Goal: Task Accomplishment & Management: Manage account settings

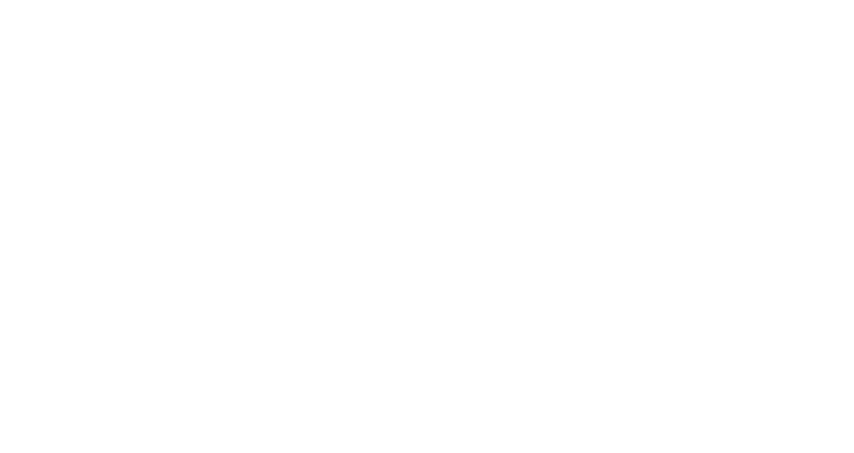
click at [422, 231] on div at bounding box center [427, 226] width 854 height 453
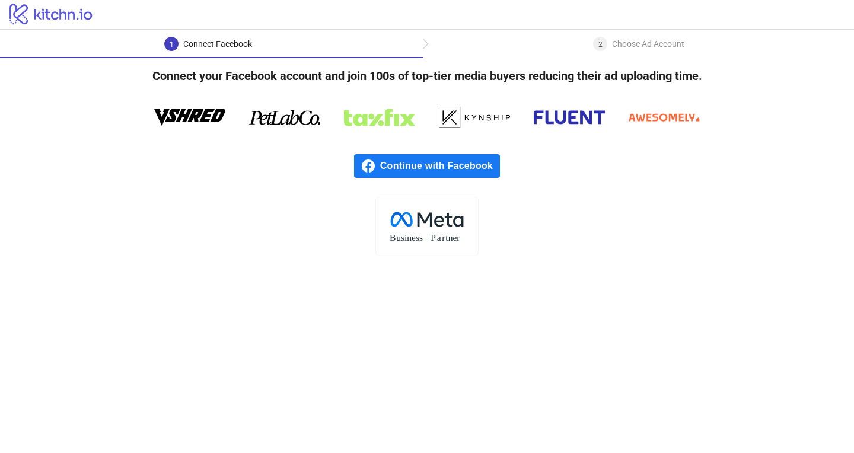
click at [445, 171] on span "Continue with Facebook" at bounding box center [440, 166] width 120 height 24
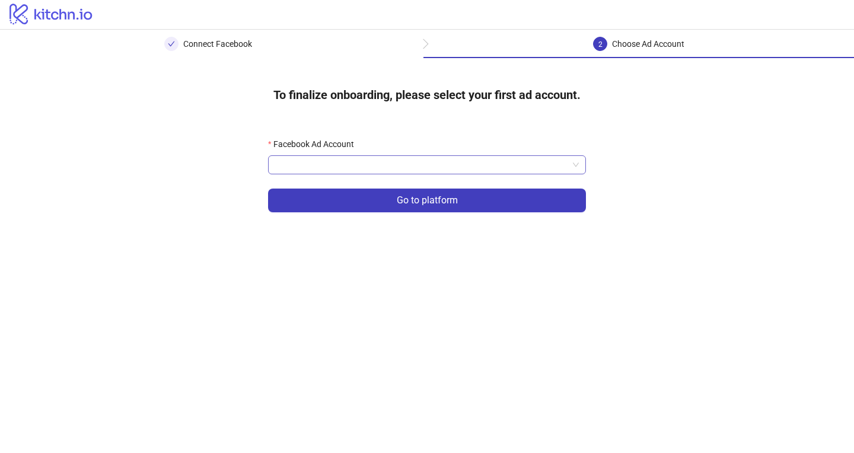
click at [402, 163] on input "Facebook Ad Account" at bounding box center [421, 165] width 293 height 18
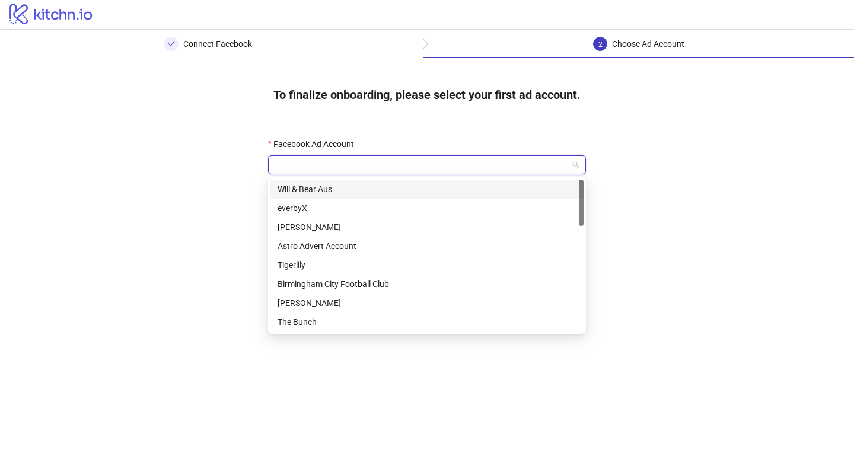
click at [412, 135] on div "Facebook Ad Account Go to platform" at bounding box center [427, 182] width 356 height 127
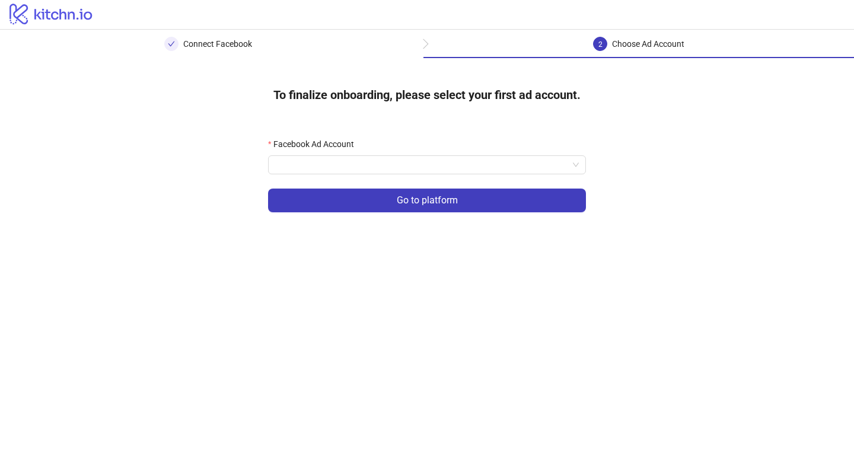
click at [407, 180] on form "Facebook Ad Account Go to platform" at bounding box center [427, 182] width 318 height 89
click at [407, 170] on input "Facebook Ad Account" at bounding box center [421, 165] width 293 height 18
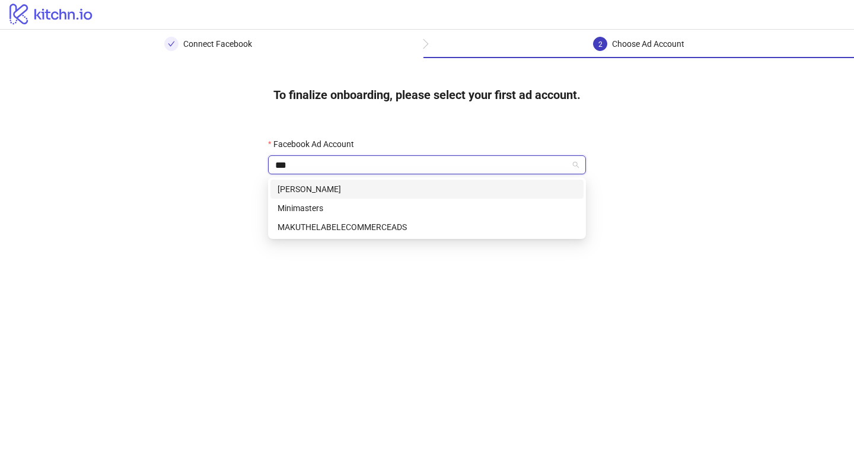
type input "****"
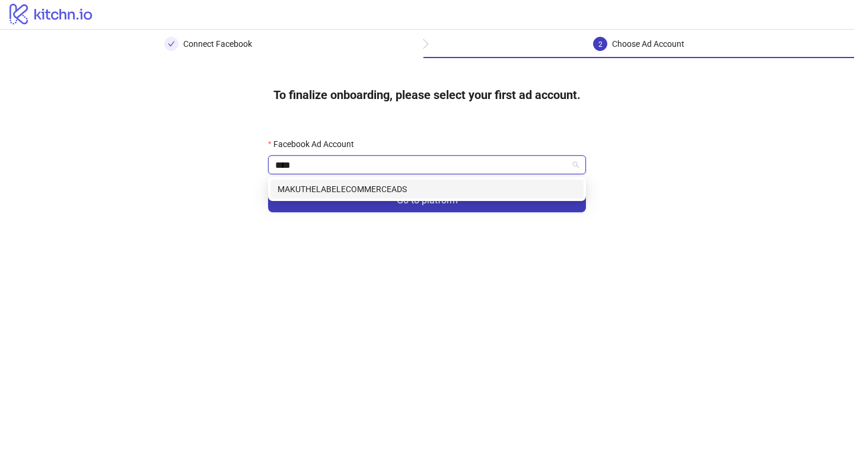
click at [348, 189] on div "MAKUTHELABELECOMMERCEADS" at bounding box center [427, 189] width 299 height 13
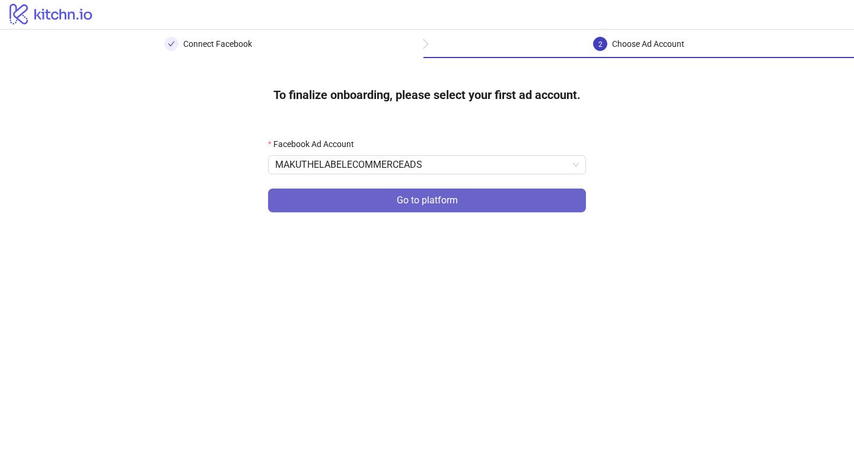
click at [420, 196] on span "Go to platform" at bounding box center [427, 200] width 61 height 11
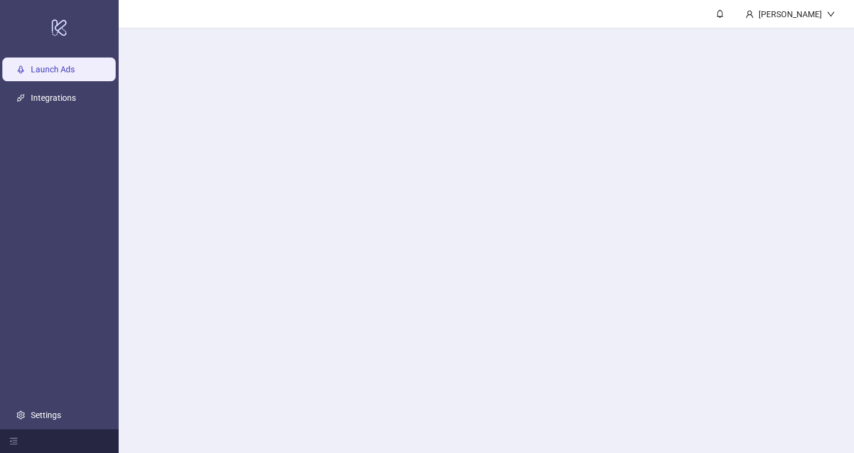
click at [423, 170] on main "Stuart Glover" at bounding box center [486, 226] width 735 height 453
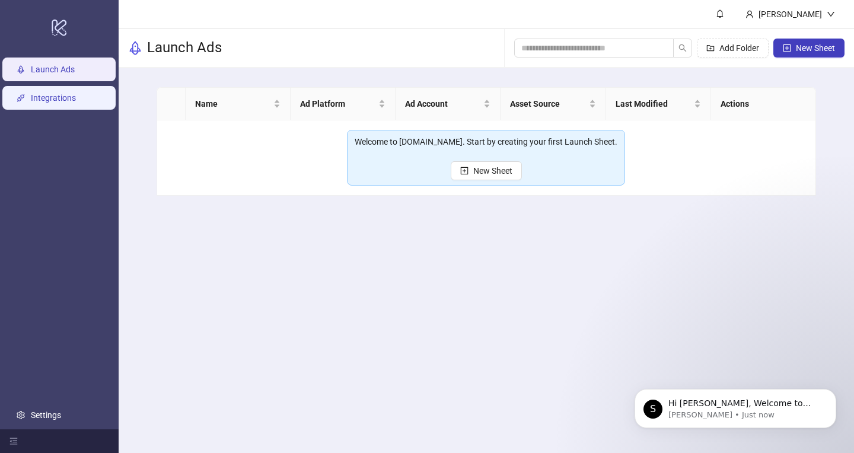
click at [68, 97] on link "Integrations" at bounding box center [53, 97] width 45 height 9
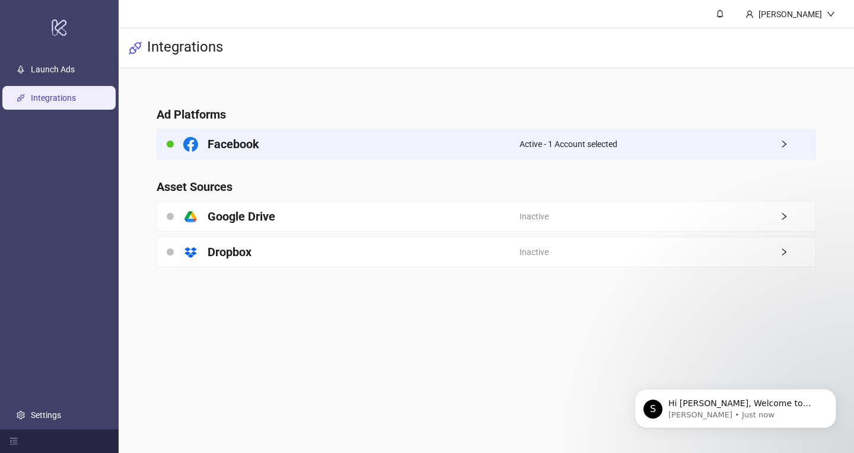
click at [470, 145] on div "Facebook" at bounding box center [338, 144] width 362 height 30
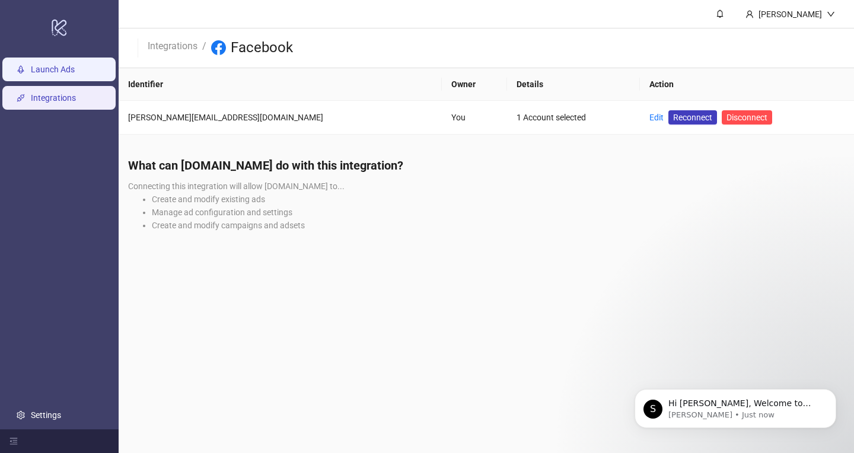
click at [75, 74] on link "Launch Ads" at bounding box center [53, 69] width 44 height 9
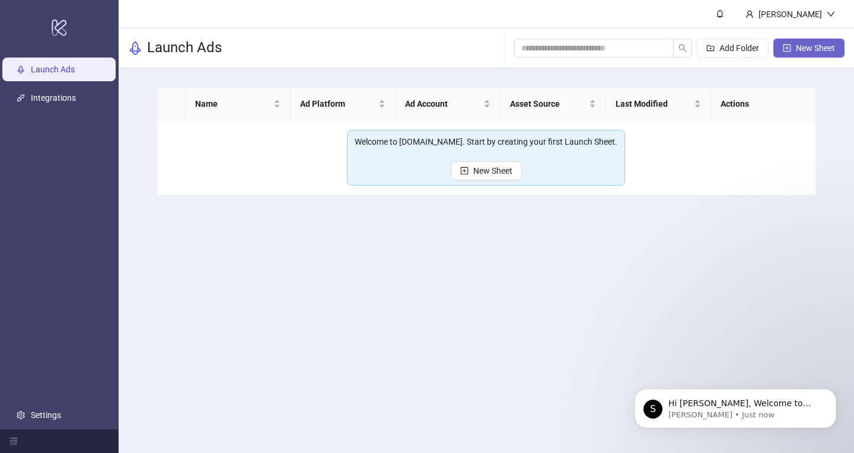
click at [814, 41] on button "New Sheet" at bounding box center [808, 48] width 71 height 19
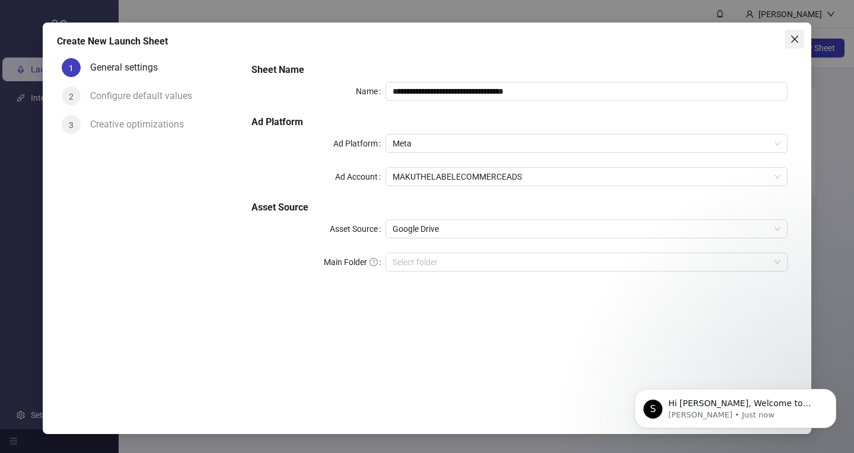
click at [795, 39] on icon "close" at bounding box center [794, 39] width 7 height 7
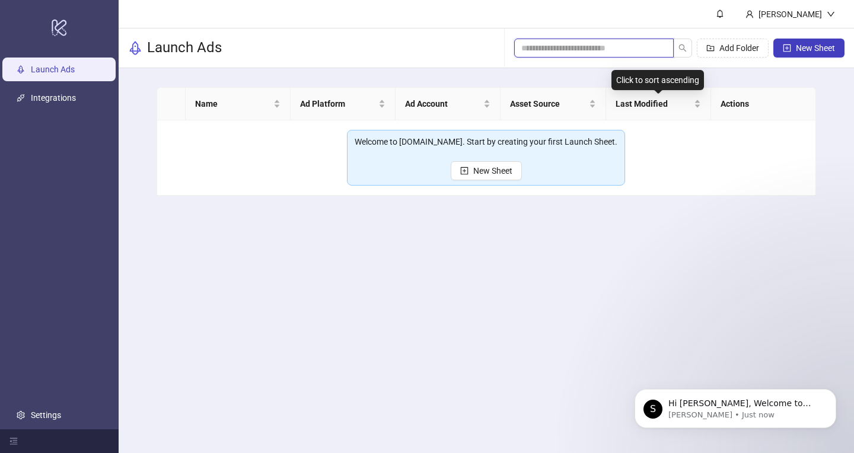
click at [570, 53] on input "search" at bounding box center [589, 48] width 136 height 13
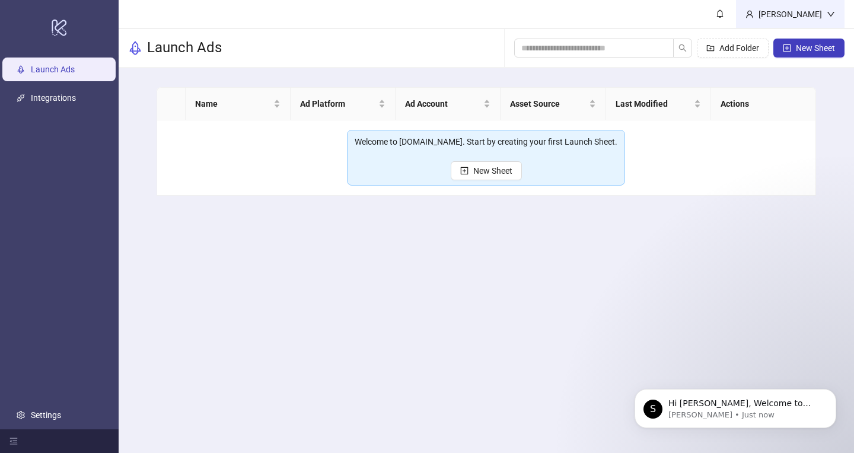
click at [781, 8] on div "Stuart Glover" at bounding box center [790, 14] width 73 height 13
click at [743, 187] on td "Welcome to Kitchn.io. Start by creating your first Launch Sheet. New Sheet" at bounding box center [486, 157] width 659 height 75
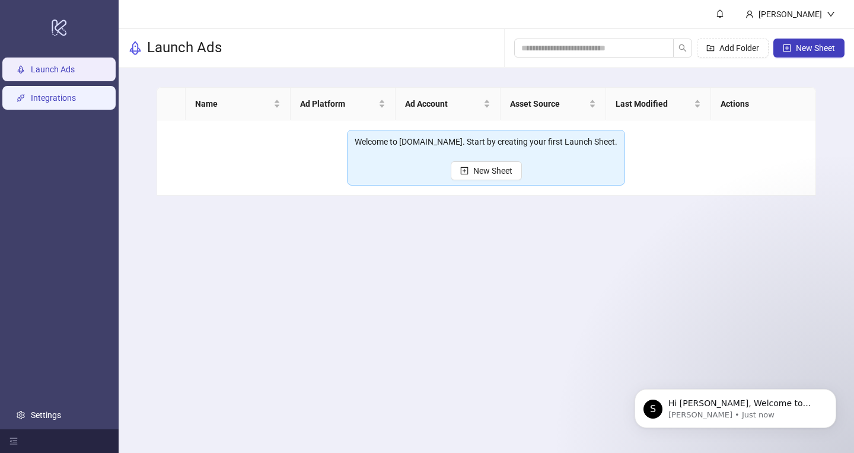
click at [51, 94] on link "Integrations" at bounding box center [53, 97] width 45 height 9
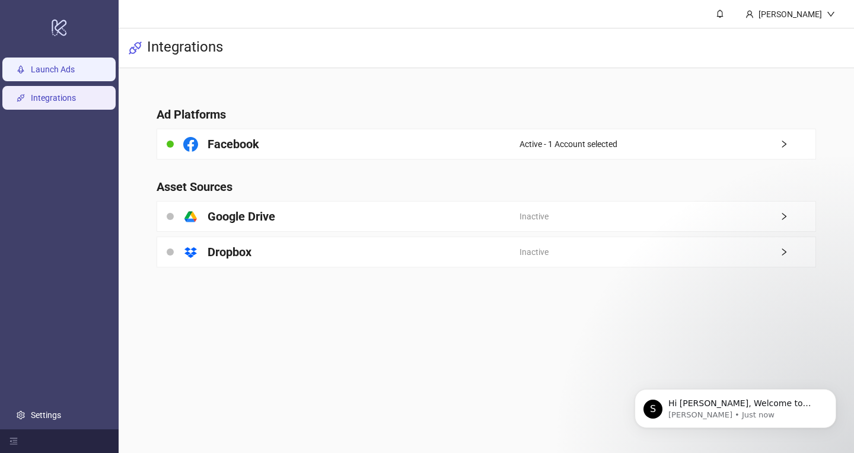
click at [59, 65] on link "Launch Ads" at bounding box center [53, 69] width 44 height 9
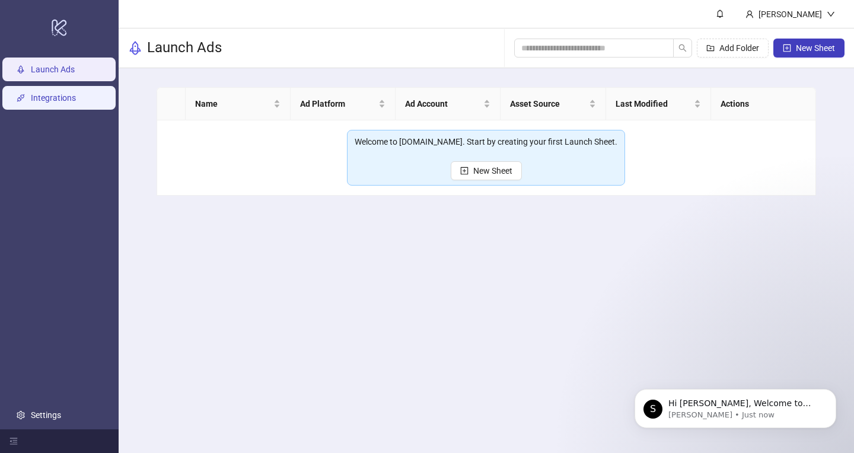
click at [59, 98] on link "Integrations" at bounding box center [53, 97] width 45 height 9
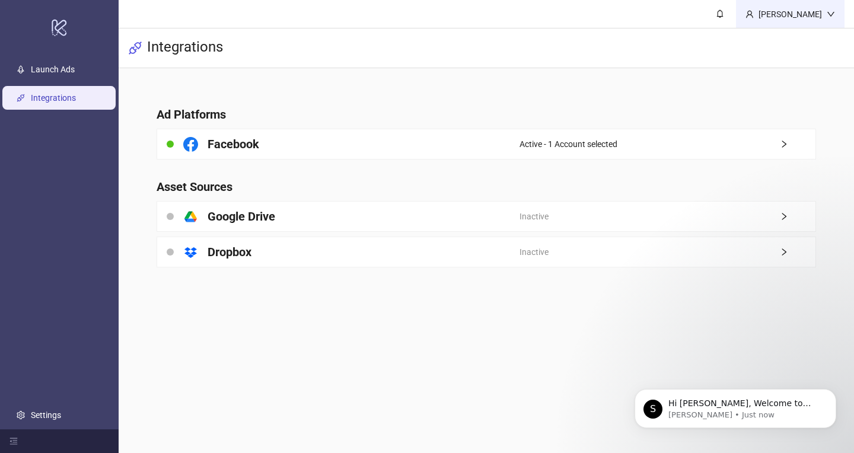
click at [802, 11] on div "Stuart Glover" at bounding box center [790, 14] width 73 height 13
click at [641, 68] on div "Integrations" at bounding box center [486, 48] width 735 height 40
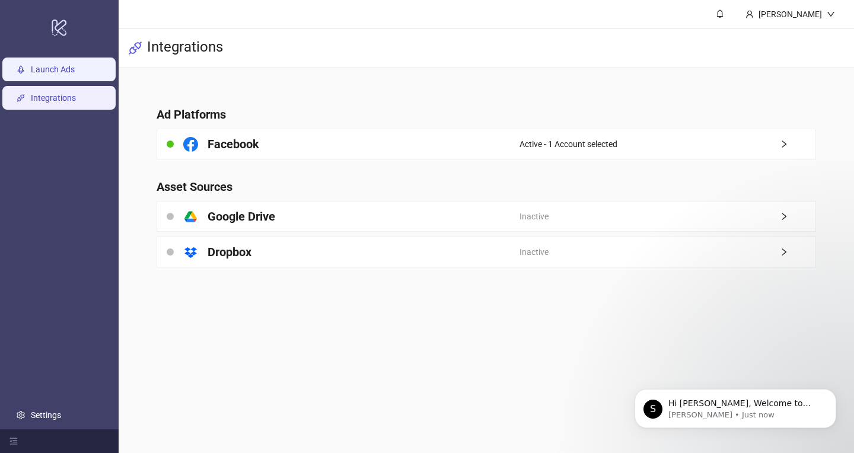
click at [40, 66] on link "Launch Ads" at bounding box center [53, 69] width 44 height 9
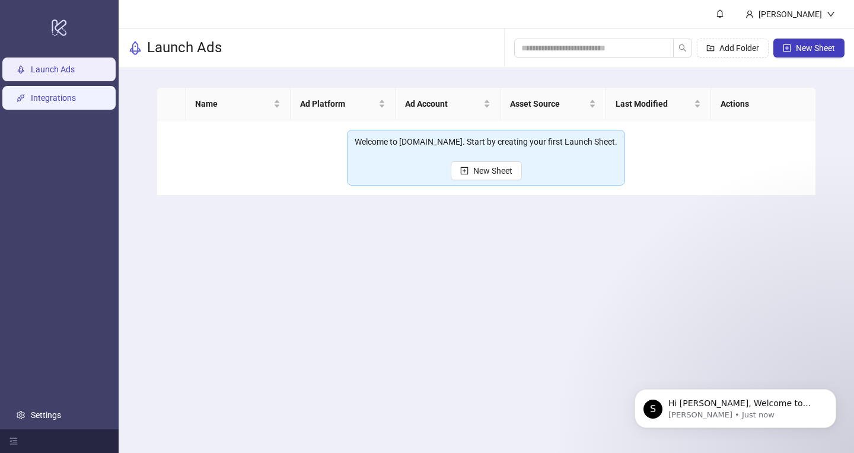
click at [61, 103] on link "Integrations" at bounding box center [53, 97] width 45 height 9
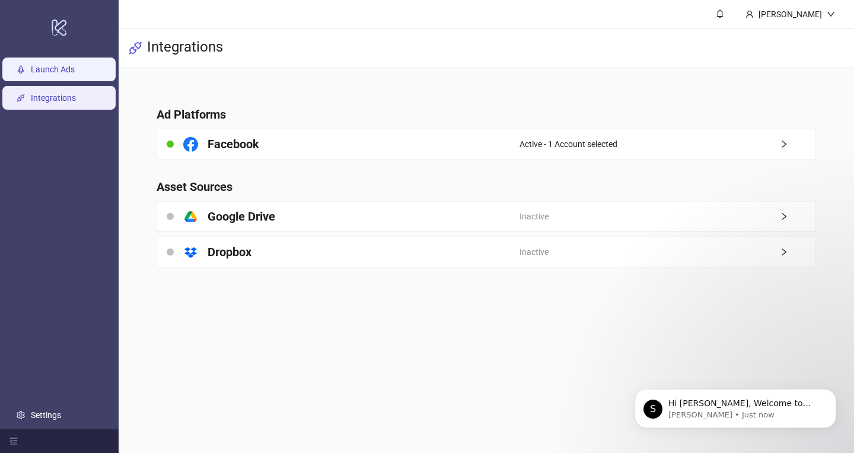
click at [61, 71] on link "Launch Ads" at bounding box center [53, 69] width 44 height 9
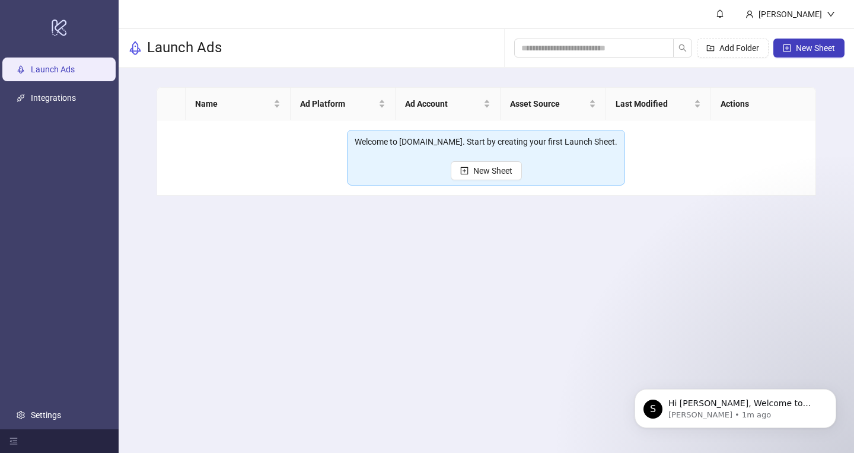
click at [263, 258] on main "Stuart Glover Launch Ads Add Folder New Sheet Name Ad Platform Ad Account Asset…" at bounding box center [486, 226] width 735 height 453
click at [814, 16] on div "Stuart Glover" at bounding box center [790, 14] width 73 height 13
click at [803, 14] on div "Stuart Glover" at bounding box center [790, 14] width 73 height 13
click at [31, 418] on link "Settings" at bounding box center [46, 414] width 30 height 9
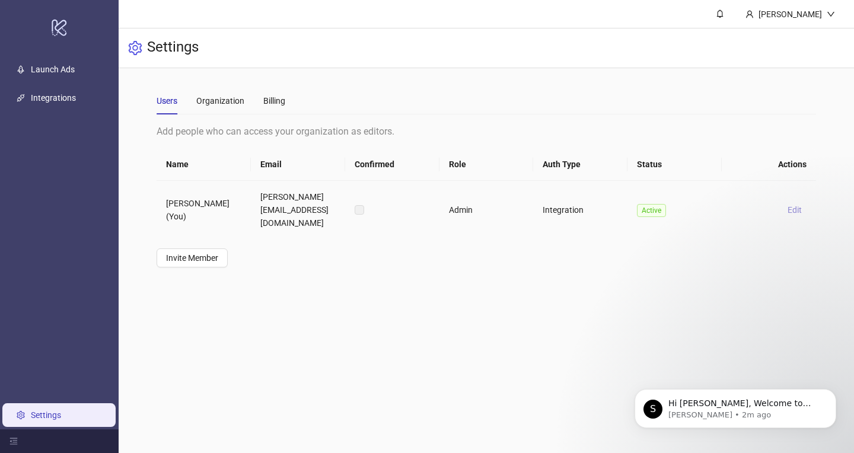
click at [794, 205] on span "Edit" at bounding box center [795, 209] width 14 height 9
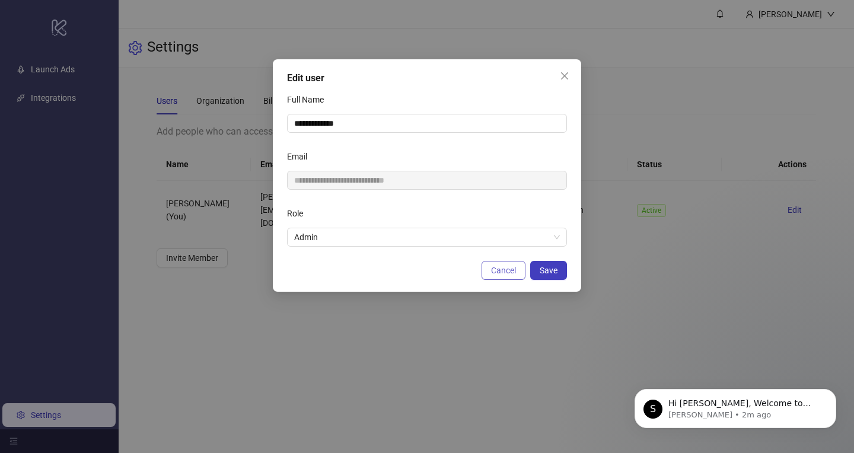
click at [506, 275] on button "Cancel" at bounding box center [504, 270] width 44 height 19
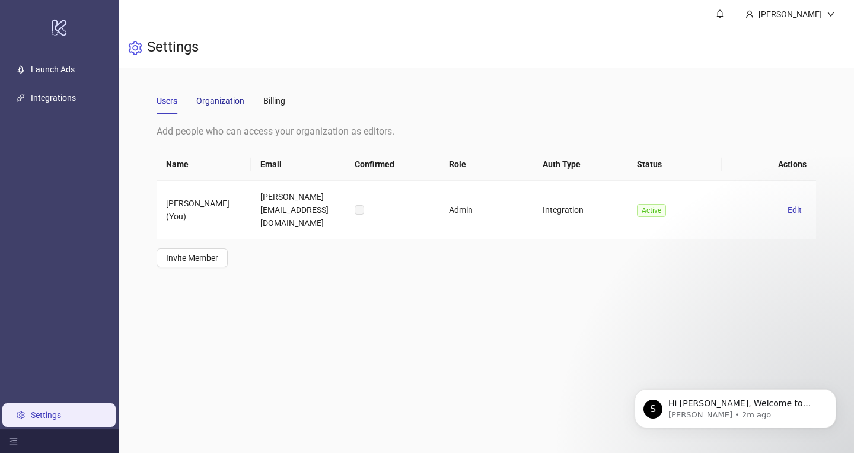
click at [209, 105] on div "Organization" at bounding box center [220, 100] width 48 height 13
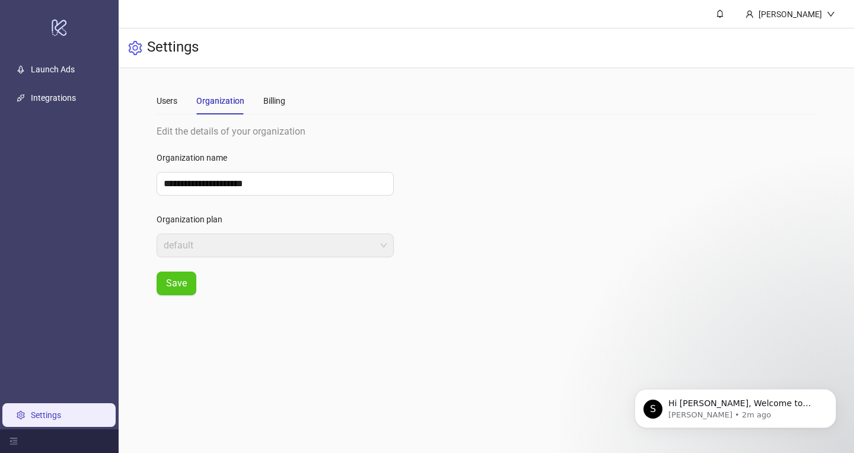
click at [205, 155] on label "Organization name" at bounding box center [196, 157] width 78 height 19
click at [205, 172] on input "**********" at bounding box center [275, 184] width 237 height 24
click at [205, 155] on label "Organization name" at bounding box center [196, 157] width 78 height 19
click at [205, 172] on input "**********" at bounding box center [275, 184] width 237 height 24
click at [205, 155] on label "Organization name" at bounding box center [196, 157] width 78 height 19
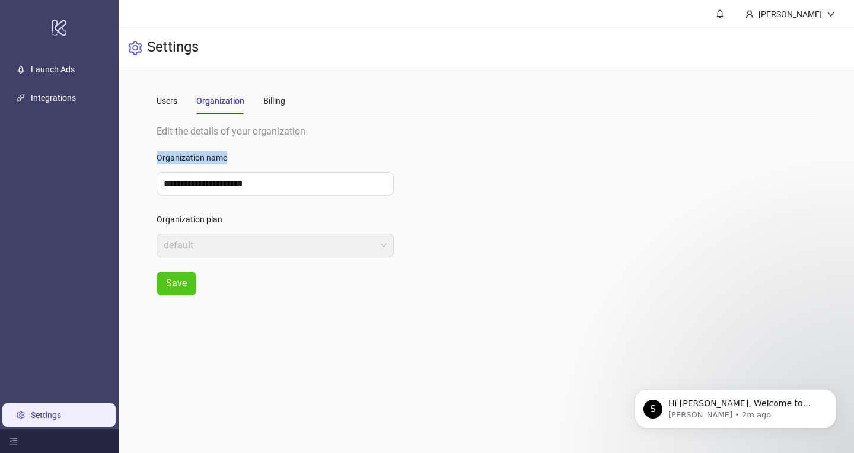
click at [205, 172] on input "**********" at bounding box center [275, 184] width 237 height 24
click at [409, 171] on div "**********" at bounding box center [487, 209] width 660 height 171
click at [264, 98] on div "Billing" at bounding box center [274, 100] width 22 height 13
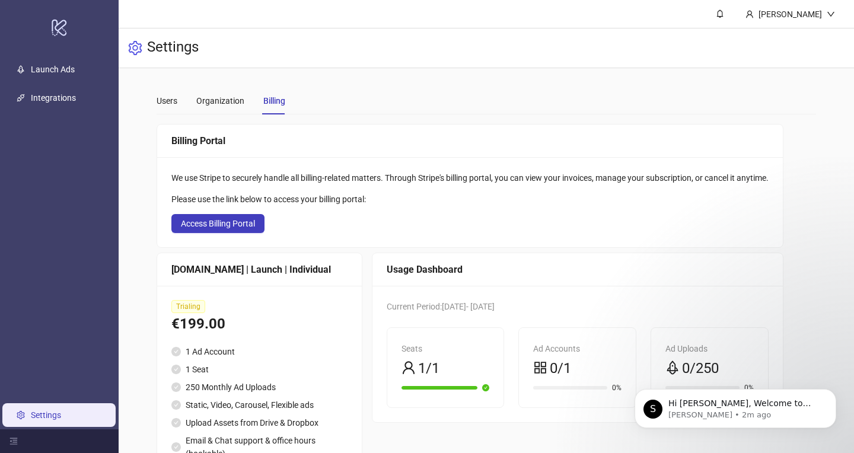
scroll to position [55, 0]
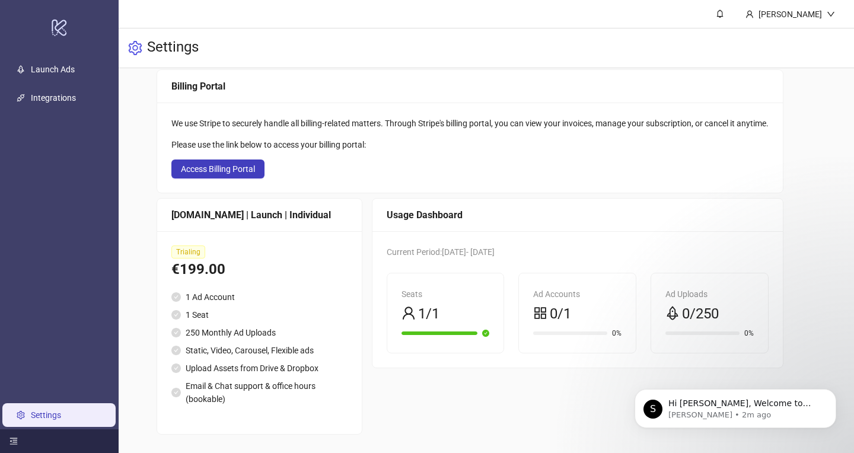
click at [13, 444] on icon "menu-fold" at bounding box center [13, 441] width 8 height 8
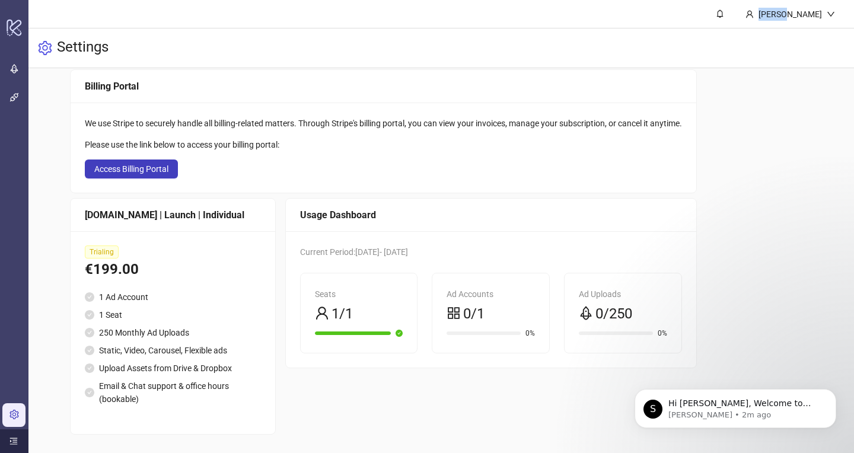
click at [13, 444] on icon "menu-unfold" at bounding box center [14, 441] width 8 height 7
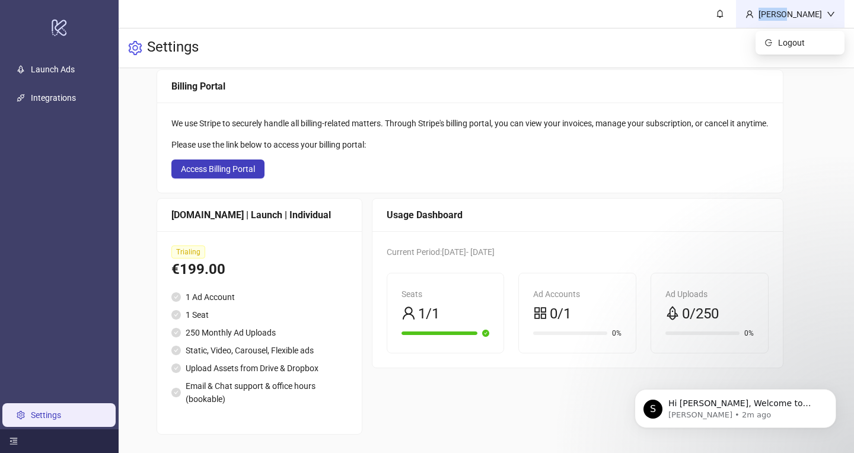
click at [812, 13] on div "Stuart Glover" at bounding box center [790, 14] width 73 height 13
click at [657, 68] on div "**********" at bounding box center [487, 234] width 660 height 402
click at [799, 9] on div "Stuart Glover" at bounding box center [790, 14] width 73 height 13
click at [75, 40] on div "logo/logo-mobile" at bounding box center [59, 27] width 114 height 50
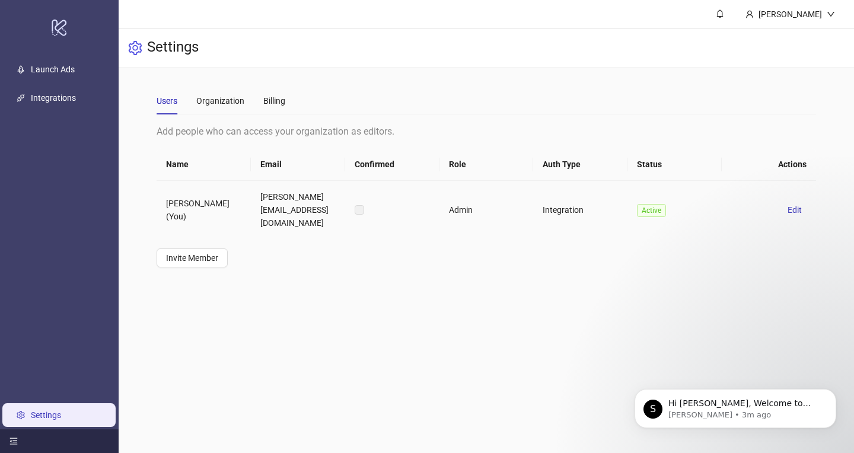
click at [647, 208] on span "Active" at bounding box center [651, 210] width 29 height 13
click at [795, 205] on span "Edit" at bounding box center [795, 209] width 14 height 9
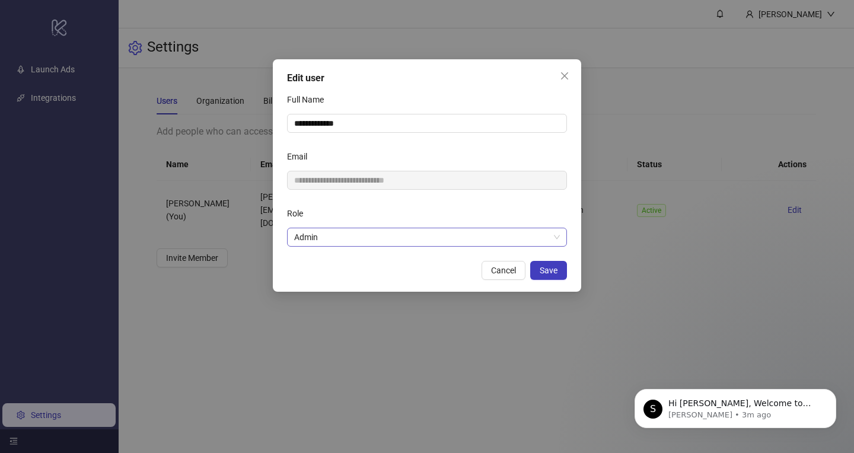
click at [362, 234] on span "Admin" at bounding box center [427, 237] width 266 height 18
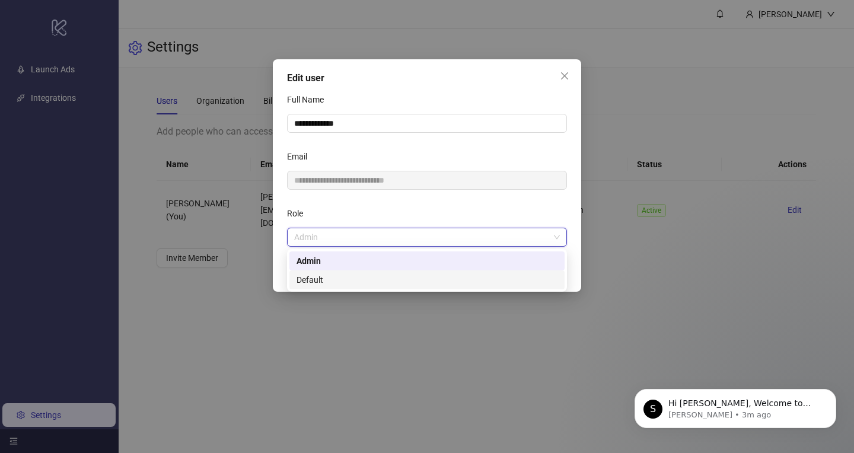
click at [421, 152] on div "Email" at bounding box center [427, 159] width 280 height 24
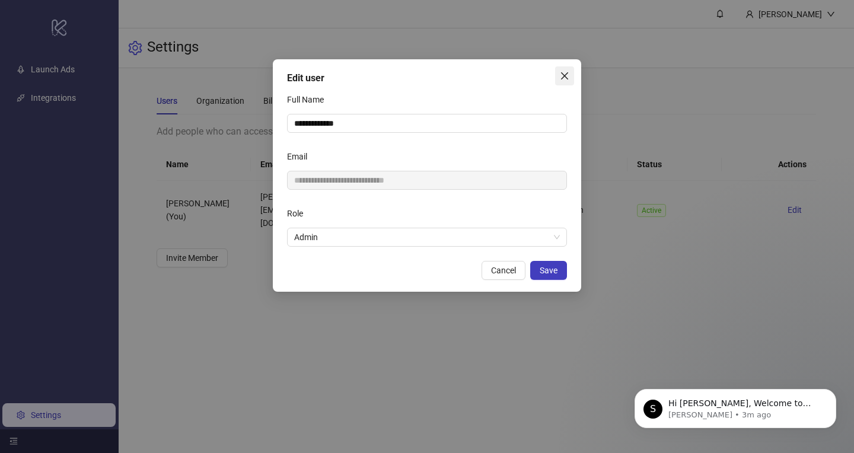
click at [555, 76] on span "Close" at bounding box center [564, 75] width 19 height 9
click at [559, 76] on div "**********" at bounding box center [427, 226] width 854 height 453
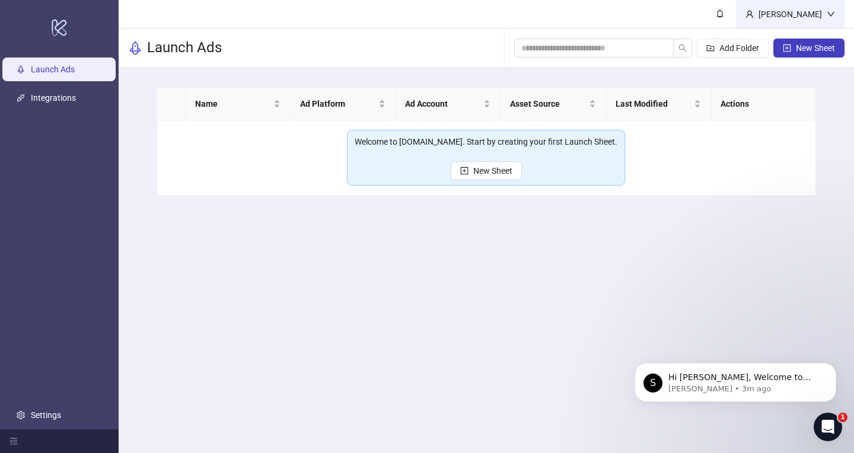
click at [798, 7] on div "Stuart Glover" at bounding box center [790, 14] width 109 height 28
click at [800, 8] on div "Stuart Glover" at bounding box center [790, 14] width 73 height 13
click at [796, 38] on div "Add Folder New Sheet" at bounding box center [679, 48] width 330 height 38
click at [795, 12] on div "Stuart Glover" at bounding box center [790, 14] width 73 height 13
click at [780, 43] on span "Logout" at bounding box center [806, 42] width 57 height 13
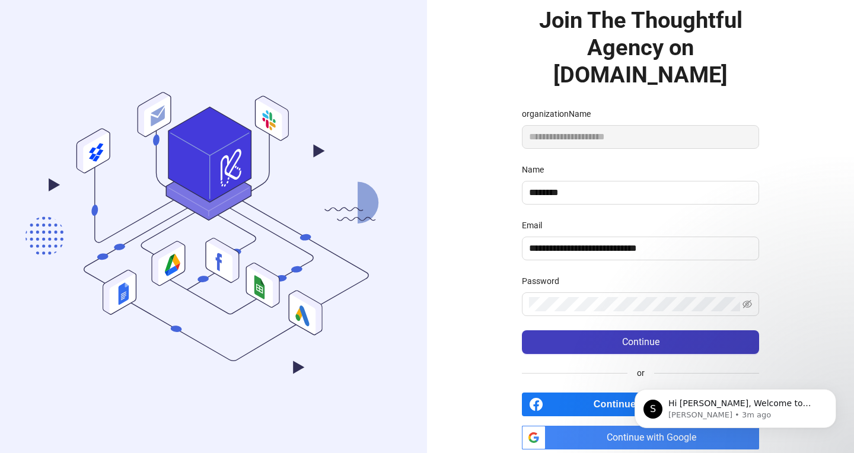
scroll to position [86, 0]
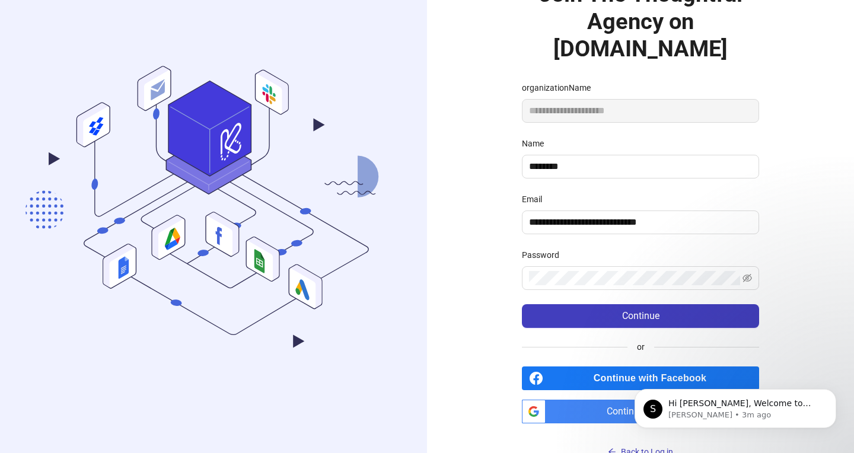
drag, startPoint x: 597, startPoint y: 221, endPoint x: 592, endPoint y: 273, distance: 51.9
click at [597, 248] on div "Password" at bounding box center [640, 257] width 237 height 18
click at [592, 273] on form "**********" at bounding box center [640, 204] width 237 height 247
click at [522, 304] on button "Continue" at bounding box center [640, 316] width 237 height 24
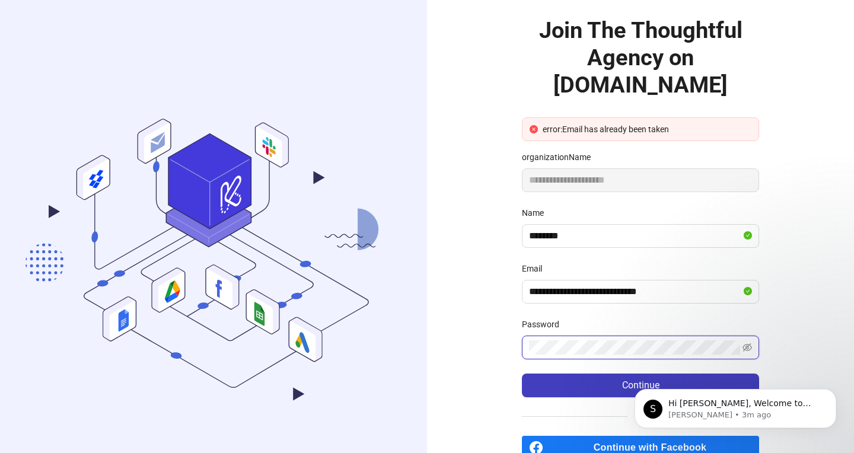
scroll to position [47, 0]
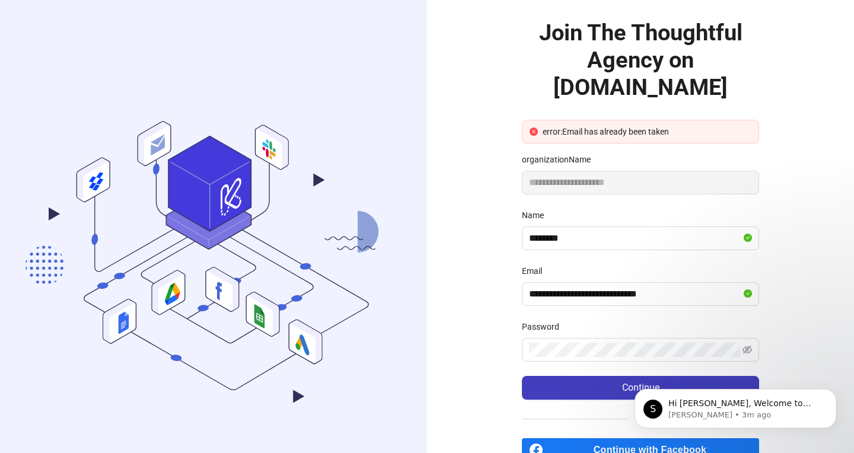
click at [641, 123] on form "**********" at bounding box center [640, 260] width 237 height 280
click at [628, 209] on div "Name" at bounding box center [640, 218] width 237 height 18
click at [628, 279] on form "**********" at bounding box center [640, 260] width 237 height 280
click at [672, 287] on input "**********" at bounding box center [635, 294] width 212 height 14
click at [670, 265] on div "Email" at bounding box center [640, 274] width 237 height 18
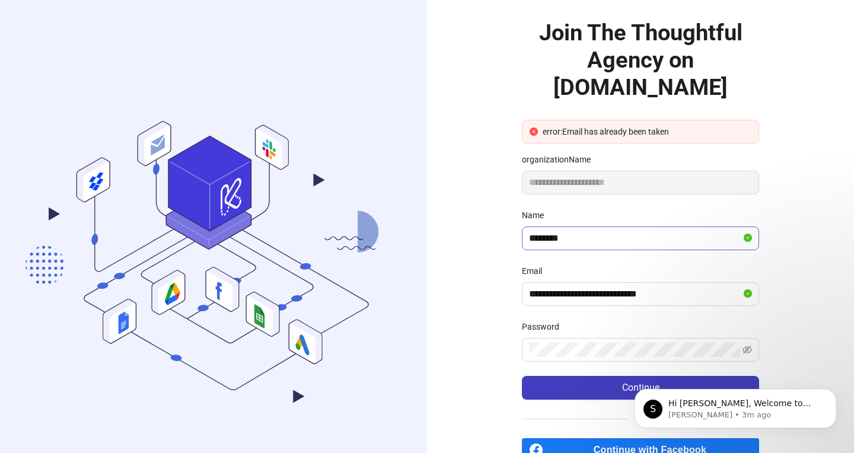
click at [670, 227] on span "********" at bounding box center [640, 239] width 237 height 24
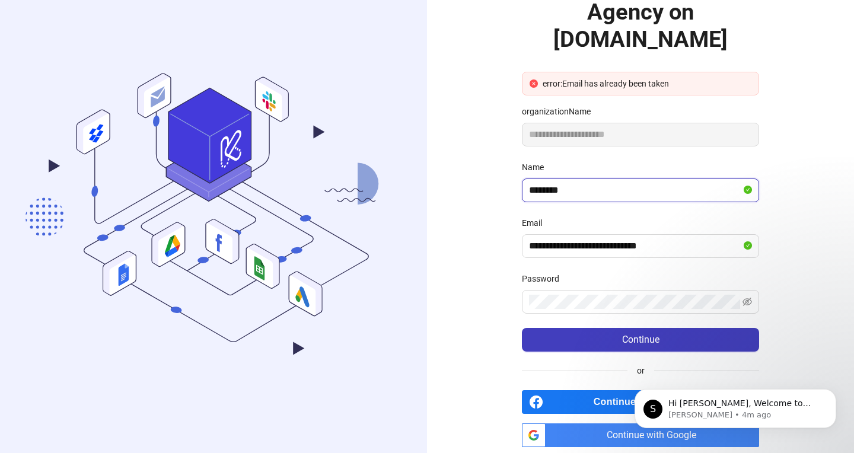
scroll to position [119, 0]
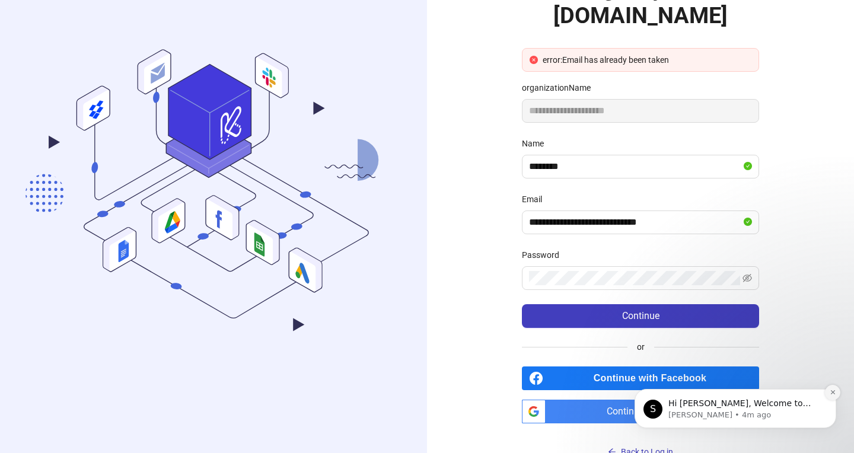
click at [832, 389] on icon "Dismiss notification" at bounding box center [833, 392] width 7 height 7
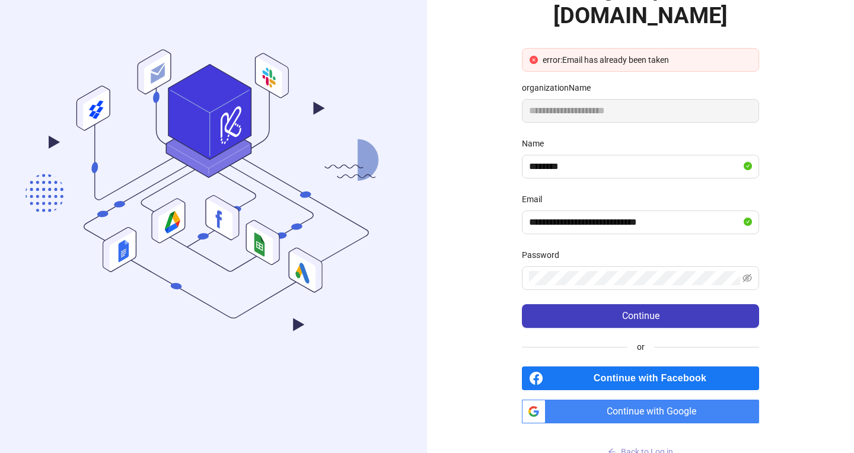
click at [633, 447] on span "Back to Log in" at bounding box center [647, 451] width 52 height 9
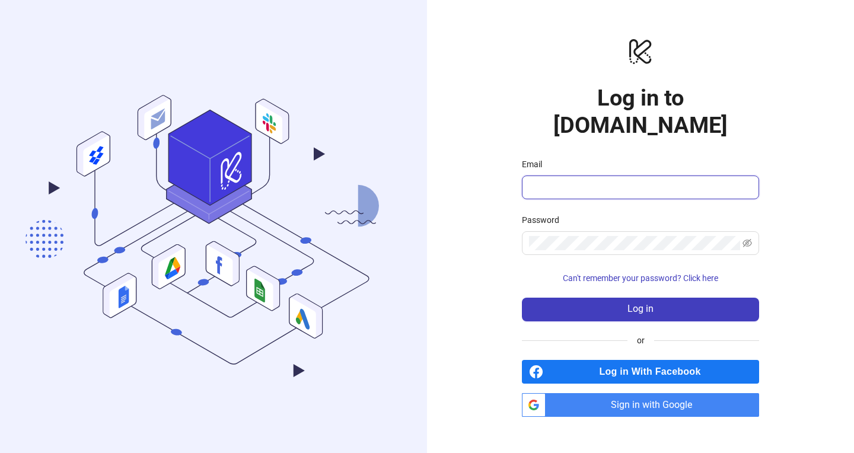
click at [670, 180] on input "Email" at bounding box center [639, 187] width 221 height 14
click at [597, 176] on span at bounding box center [640, 188] width 237 height 24
click at [596, 176] on span at bounding box center [640, 188] width 237 height 24
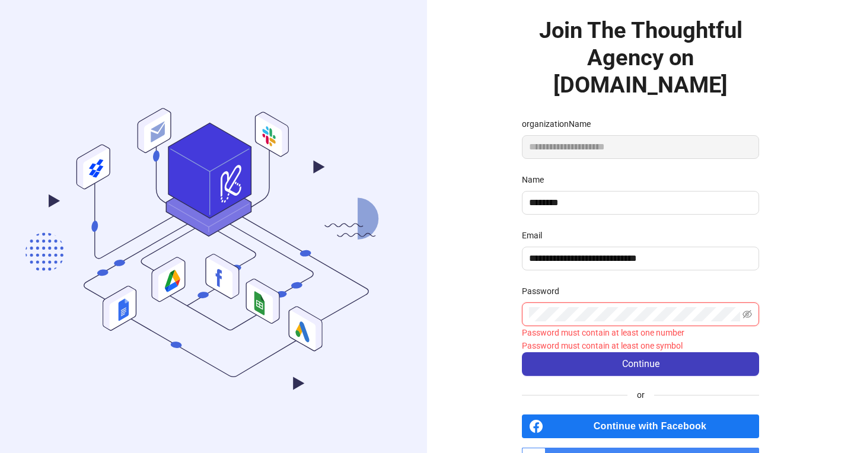
scroll to position [44, 0]
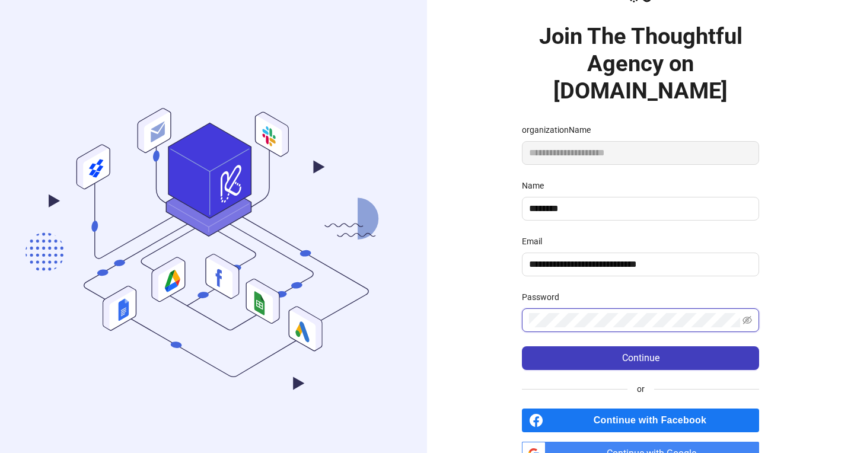
click at [522, 346] on button "Continue" at bounding box center [640, 358] width 237 height 24
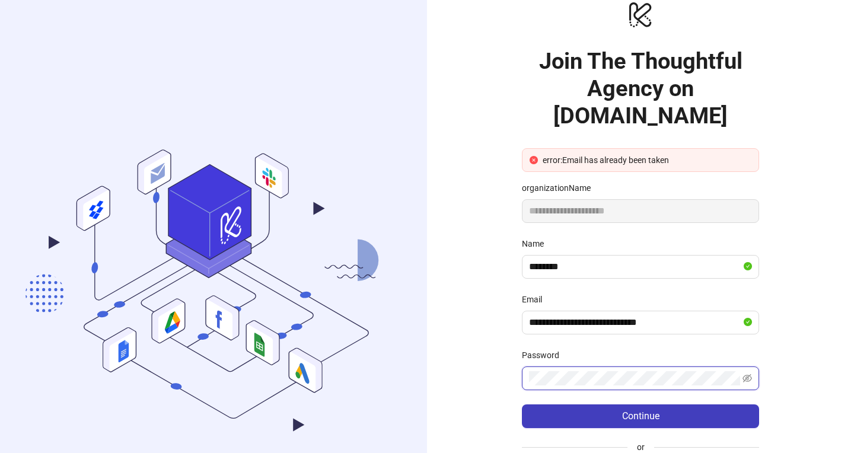
scroll to position [119, 0]
